Goal: Entertainment & Leisure: Consume media (video, audio)

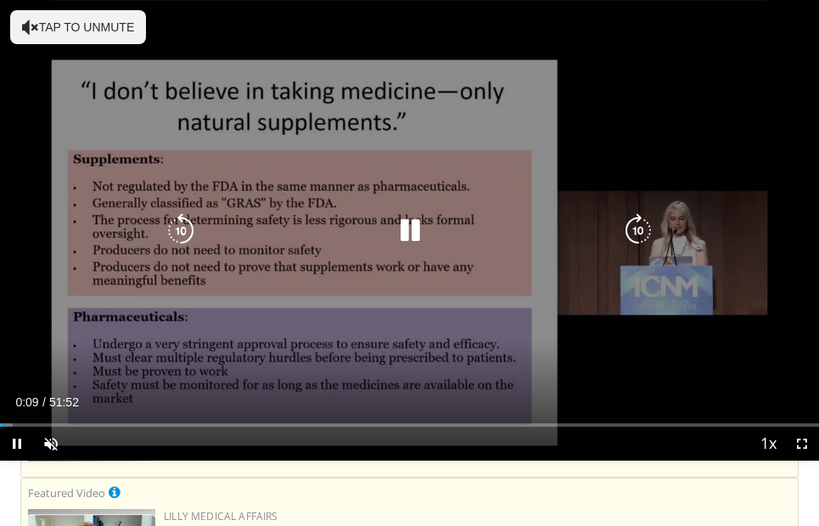
scroll to position [412, 0]
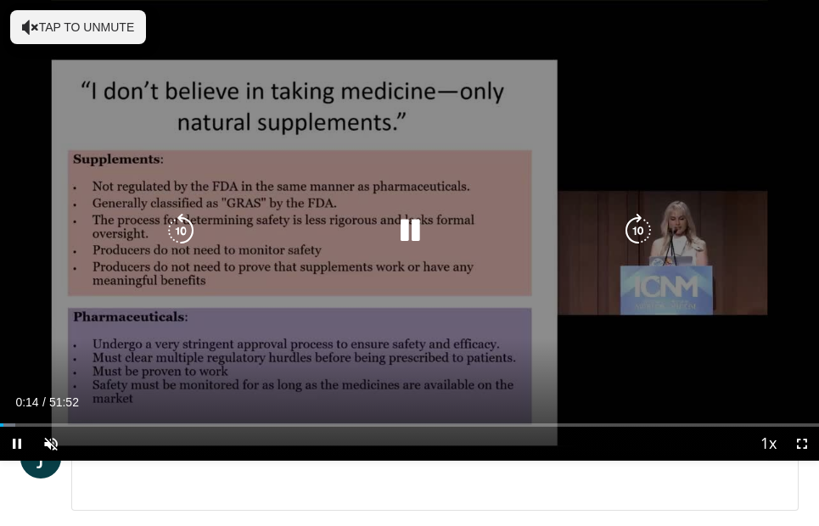
click at [412, 232] on icon "Video Player" at bounding box center [410, 231] width 34 height 34
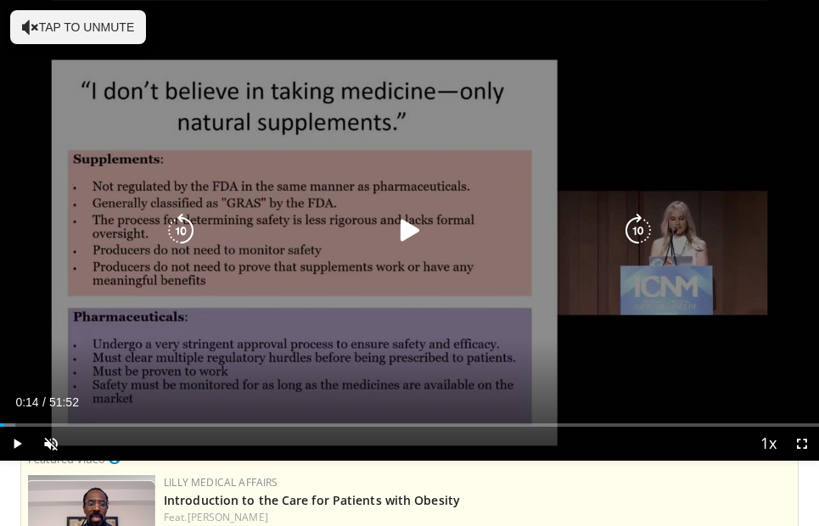
scroll to position [515, 0]
click at [407, 225] on icon "Video Player" at bounding box center [410, 231] width 34 height 34
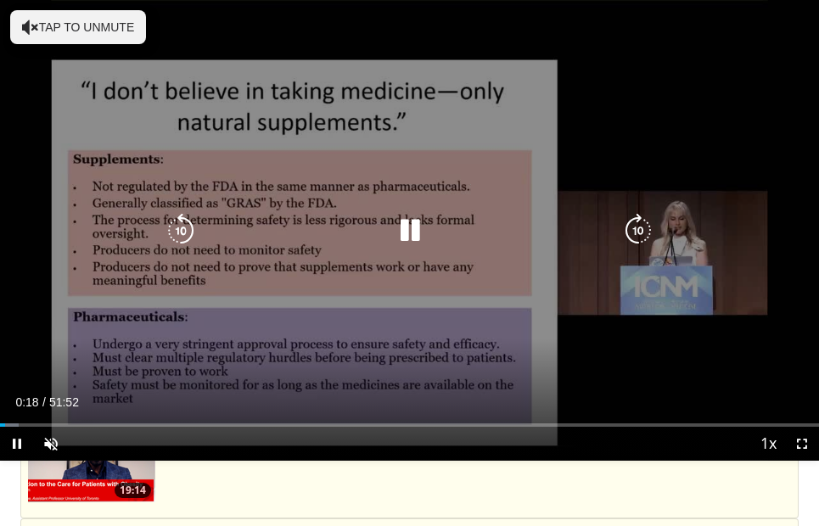
scroll to position [600, 0]
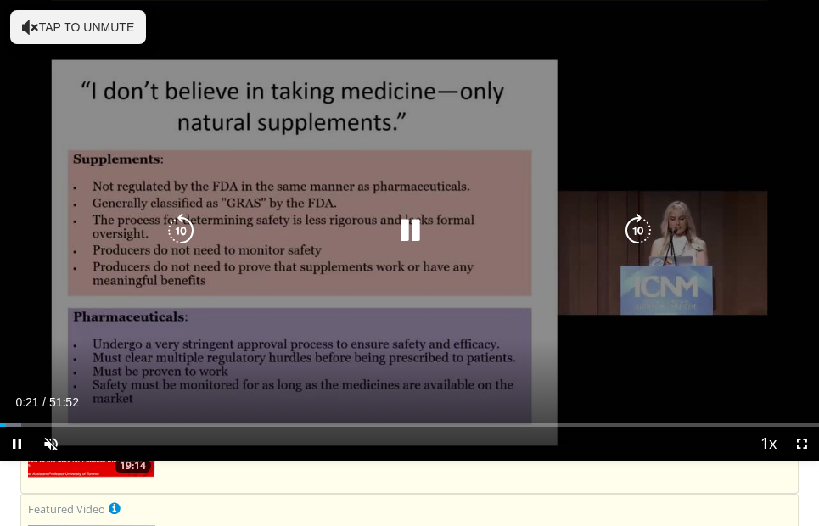
click at [24, 16] on button "Tap to unmute" at bounding box center [78, 27] width 136 height 34
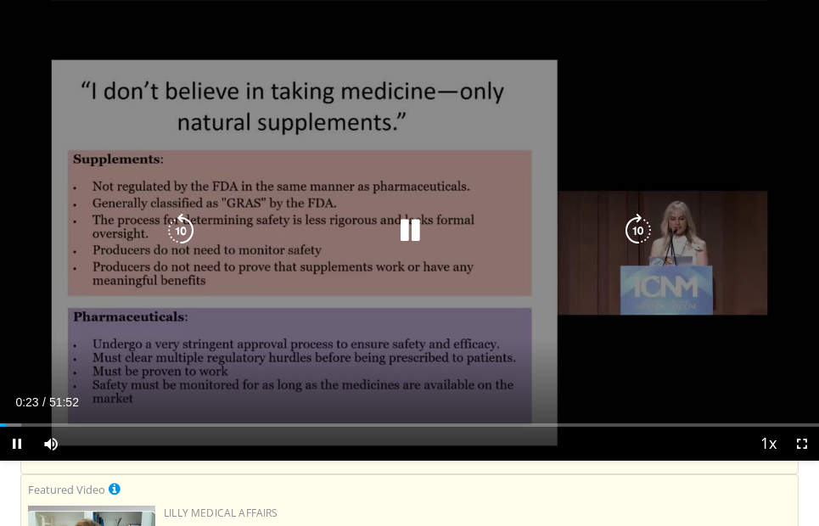
scroll to position [642, 0]
